Goal: Information Seeking & Learning: Learn about a topic

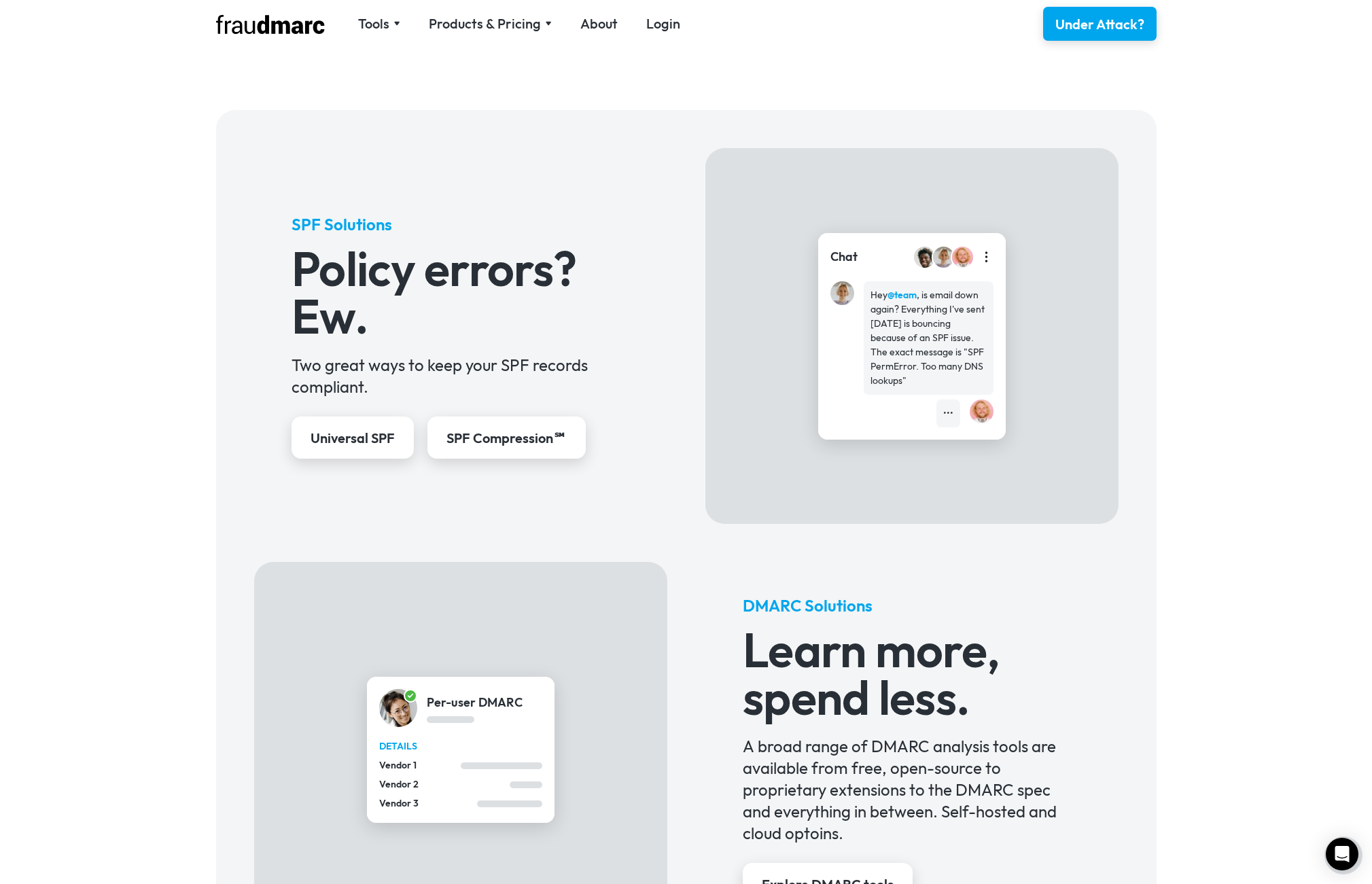
scroll to position [489, 0]
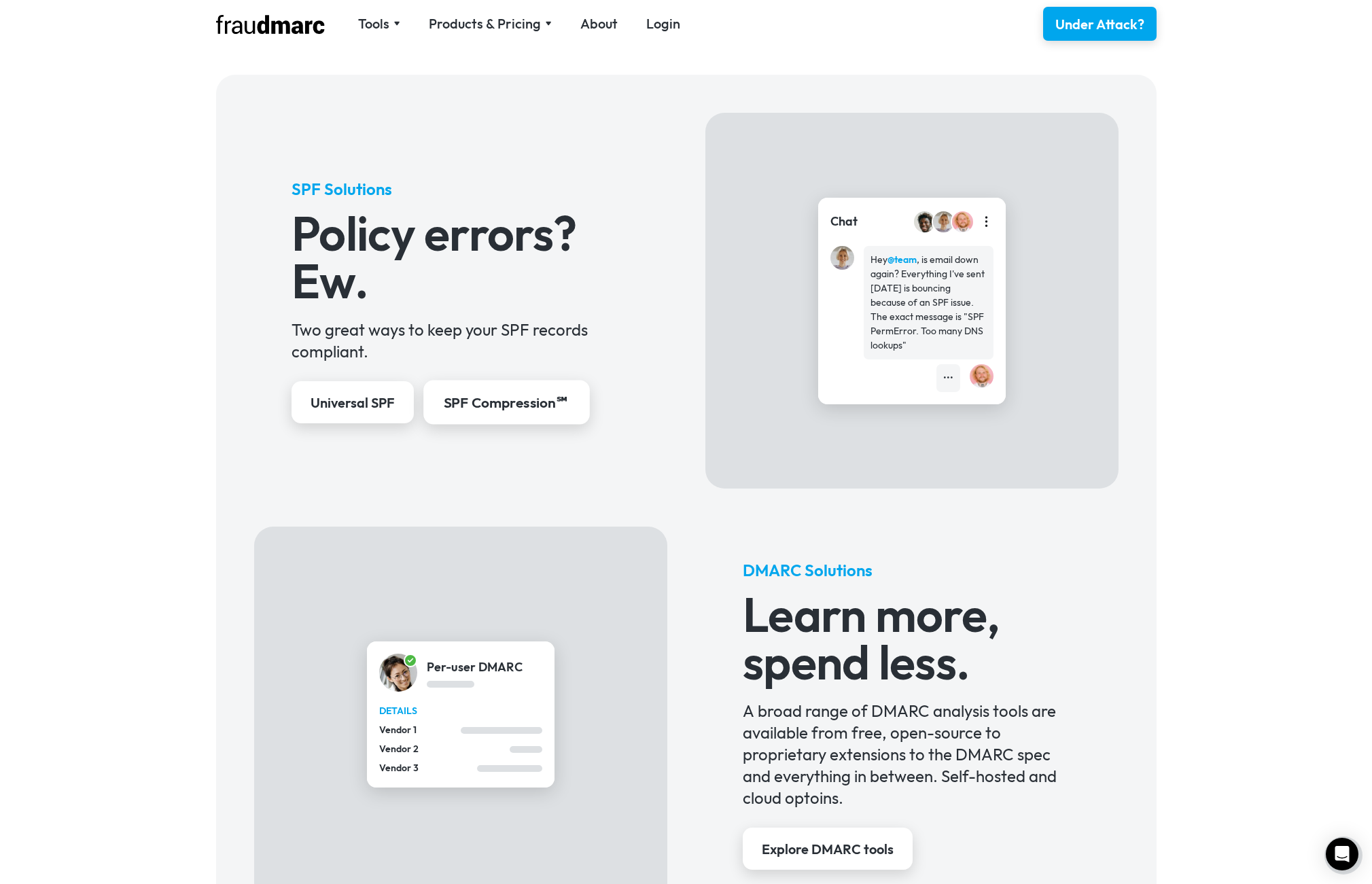
click at [512, 396] on div "SPF Compression℠" at bounding box center [507, 403] width 126 height 20
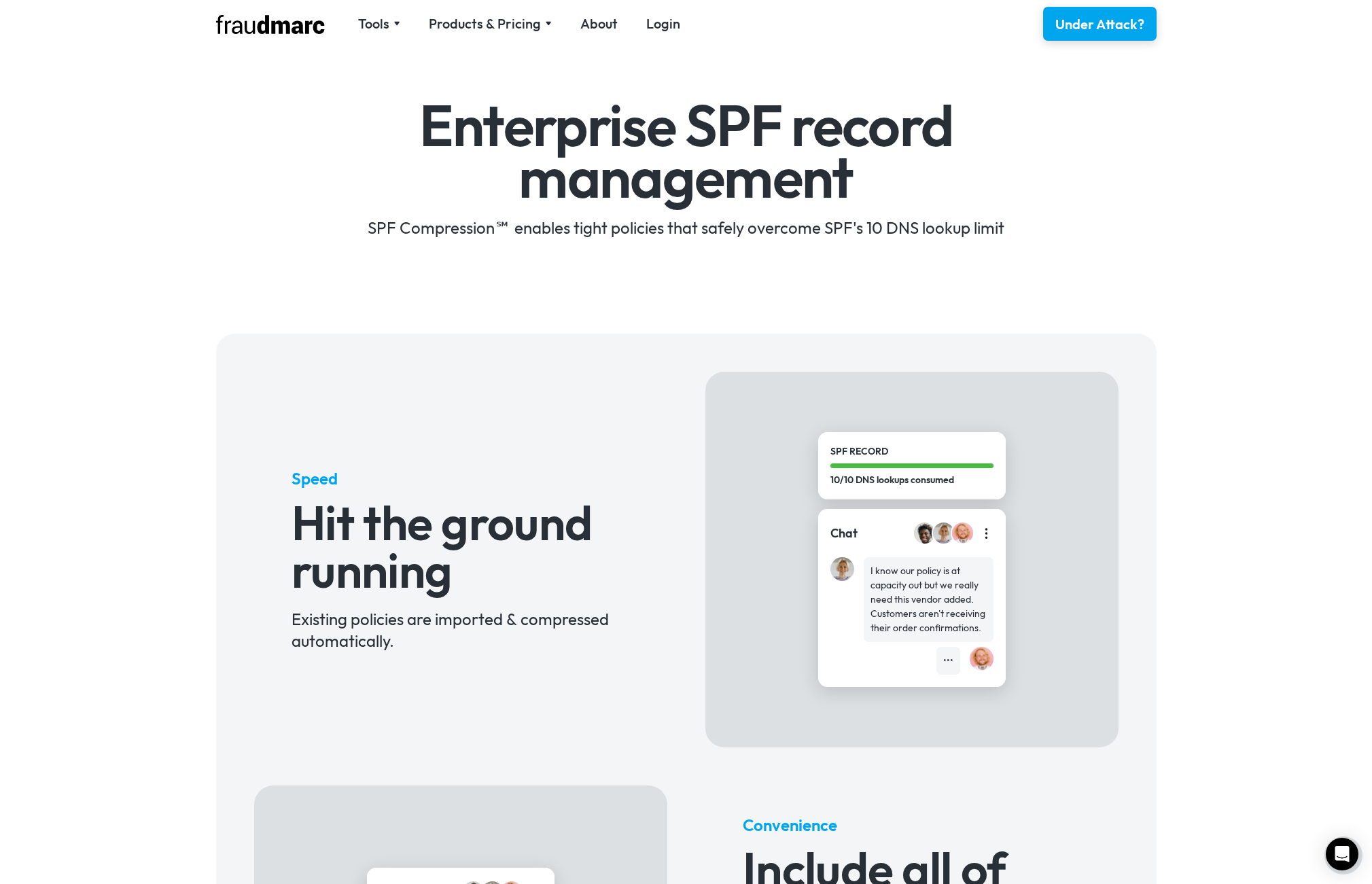
scroll to position [81, 0]
drag, startPoint x: 400, startPoint y: 238, endPoint x: 701, endPoint y: 242, distance: 301.0
click at [701, 242] on div "Enterprise SPF record management SPF Compression℠ enables tight policies that s…" at bounding box center [686, 149] width 1372 height 329
drag, startPoint x: 920, startPoint y: 225, endPoint x: 821, endPoint y: 223, distance: 99.0
click at [821, 223] on div "SPF Compression℠ enables tight policies that safely overcome SPF's 10 DNS looku…" at bounding box center [686, 227] width 789 height 21
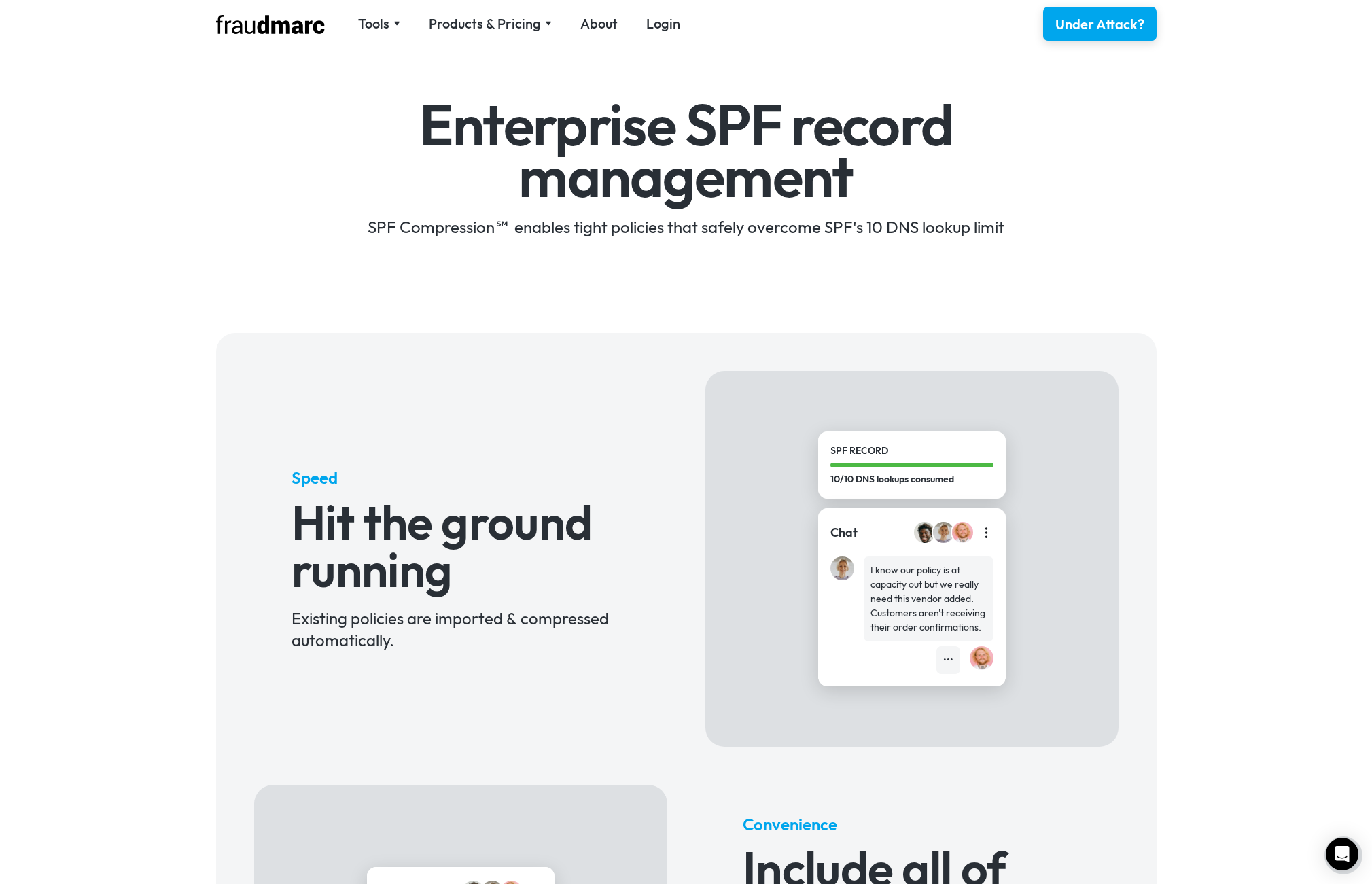
click at [987, 230] on div "SPF Compression℠ enables tight policies that safely overcome SPF's 10 DNS looku…" at bounding box center [686, 227] width 789 height 21
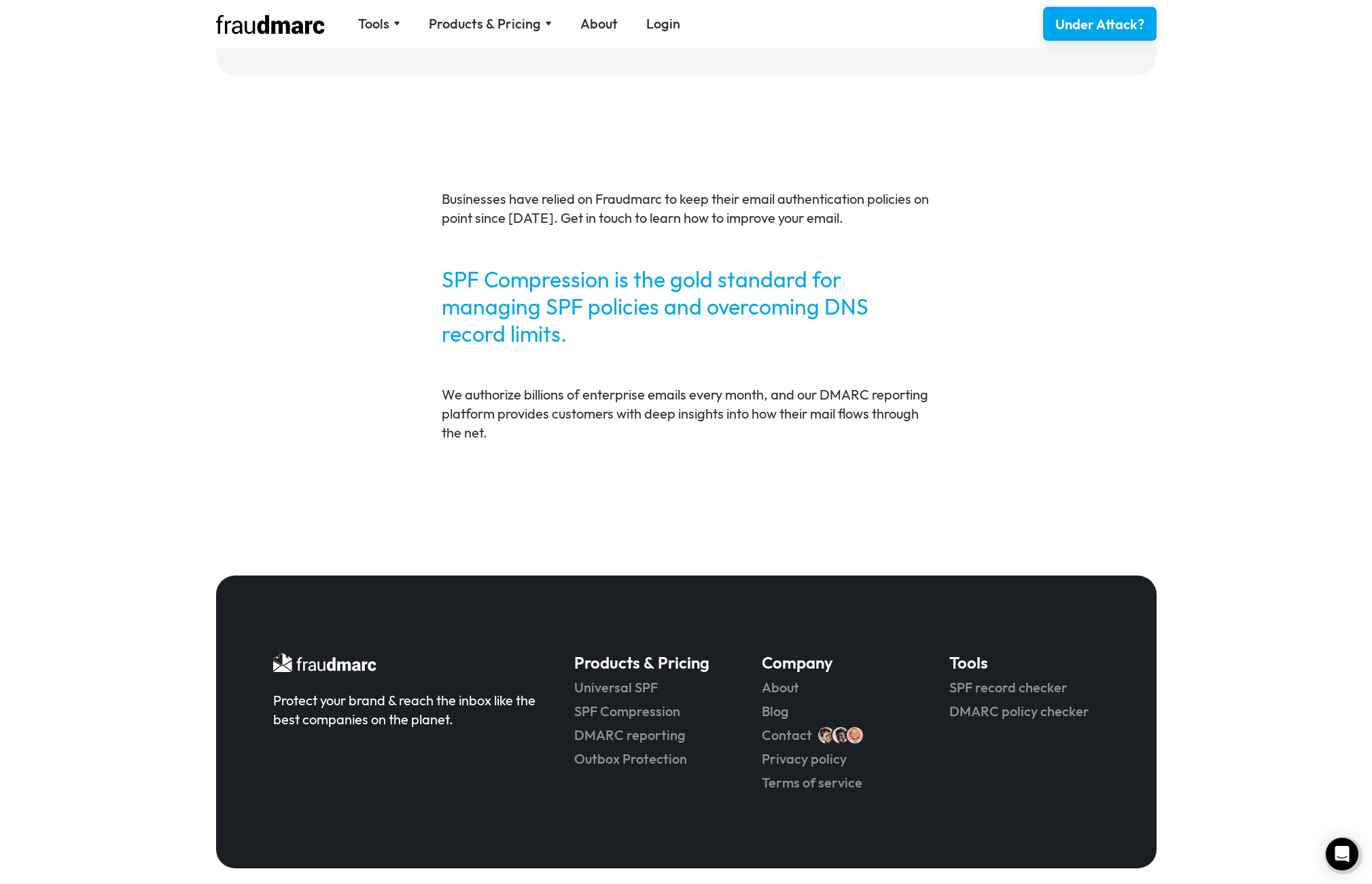
scroll to position [2598, 0]
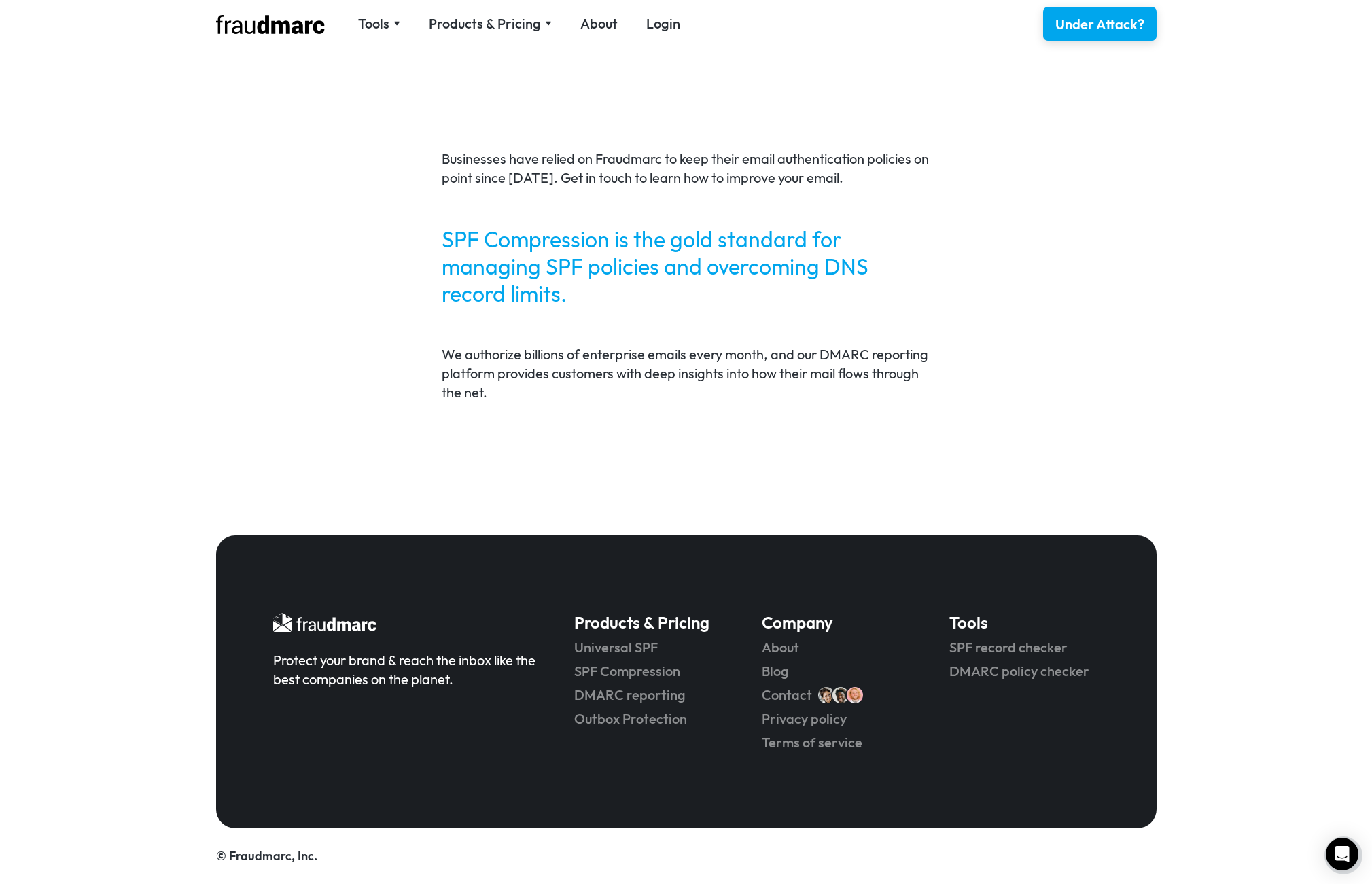
click at [263, 463] on div "Businesses have relied on Fraudmarc to keep their email authentication policies…" at bounding box center [686, 285] width 1372 height 462
click at [87, 803] on div "Protect your brand & reach the inbox like the best companies on the planet. Pro…" at bounding box center [686, 700] width 1372 height 367
click at [764, 504] on div "Businesses have relied on Fraudmarc to keep their email authentication policies…" at bounding box center [686, 285] width 1372 height 462
